Goal: Task Accomplishment & Management: Use online tool/utility

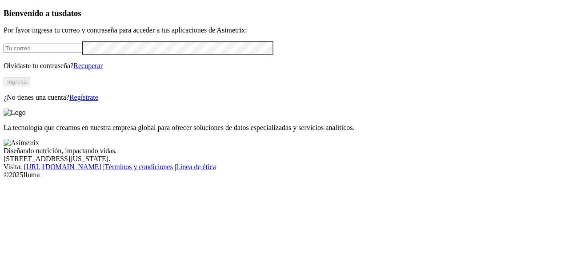
type input "[PERSON_NAME][EMAIL_ADDRESS][PERSON_NAME][DOMAIN_NAME]"
click at [30, 86] on button "Ingresa" at bounding box center [17, 81] width 27 height 9
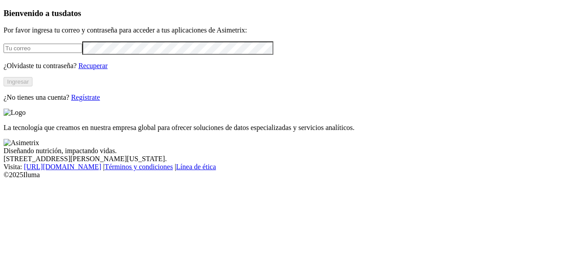
type input "[PERSON_NAME][EMAIL_ADDRESS][PERSON_NAME][DOMAIN_NAME]"
click at [32, 86] on button "Ingresar" at bounding box center [18, 81] width 29 height 9
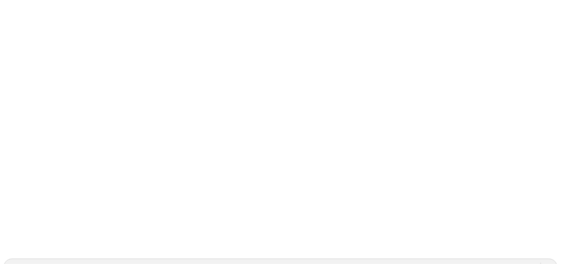
scroll to position [89, 0]
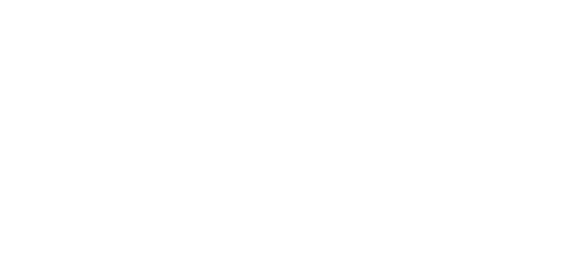
type input "s"
drag, startPoint x: 390, startPoint y: 144, endPoint x: 324, endPoint y: 138, distance: 66.5
type input "[DATE]"
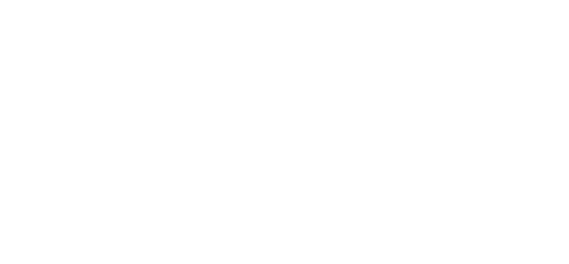
paste input "[DATE]"
type input "[DATE]"
paste input "[DATE]"
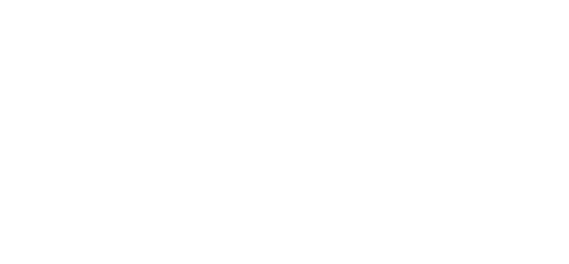
type input "[DATE]"
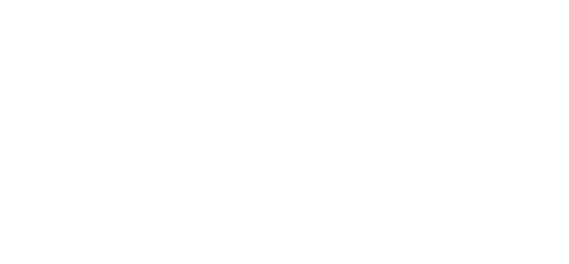
paste input "[DATE]"
type input "[DATE]"
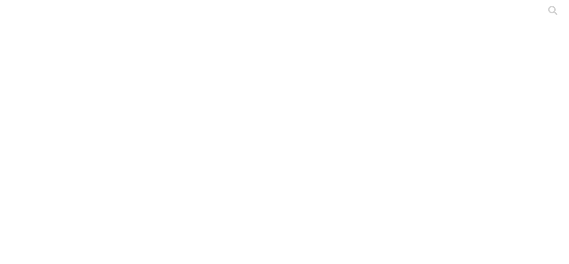
paste input "[DATE]"
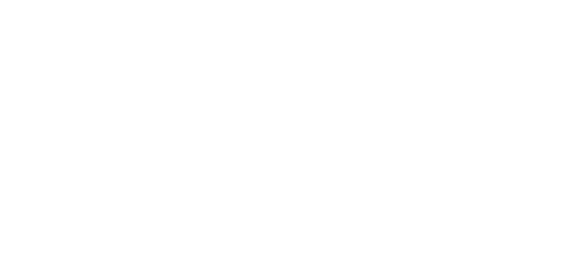
type input "[DATE]"
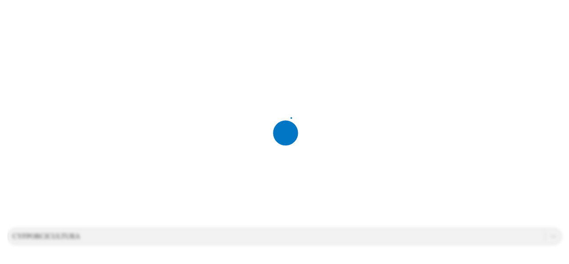
scroll to position [0, 0]
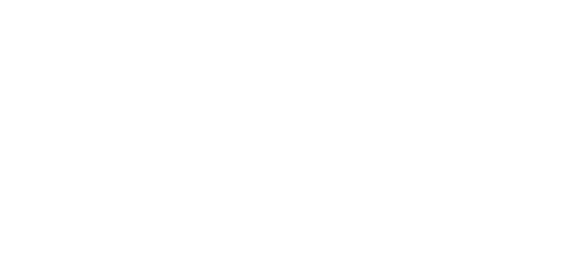
type input "s"
drag, startPoint x: 418, startPoint y: 139, endPoint x: 327, endPoint y: 138, distance: 90.7
type input "[DATE]"
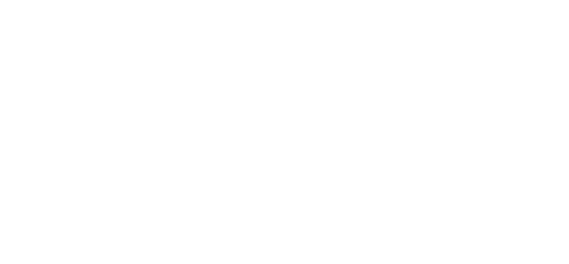
paste input "[DATE]"
type input "[DATE]"
paste input "[DATE]"
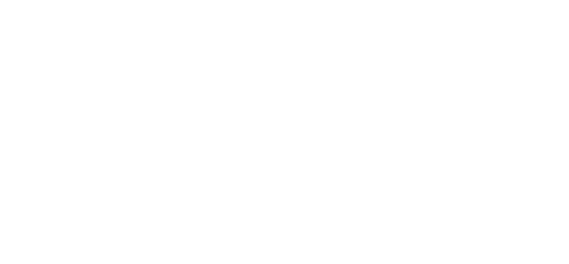
type input "[DATE]"
